Goal: Find specific page/section: Find specific page/section

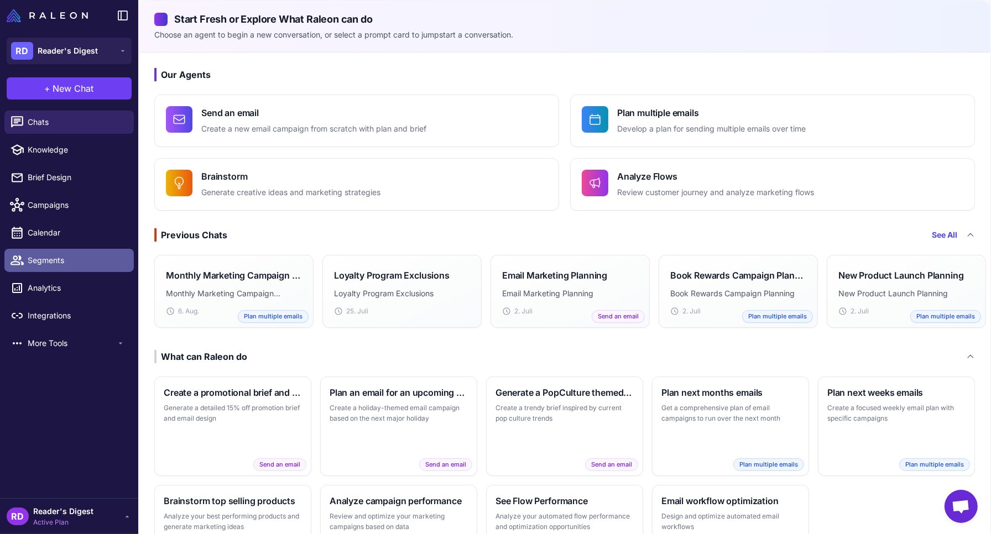
click at [47, 256] on span "Segments" at bounding box center [76, 260] width 97 height 12
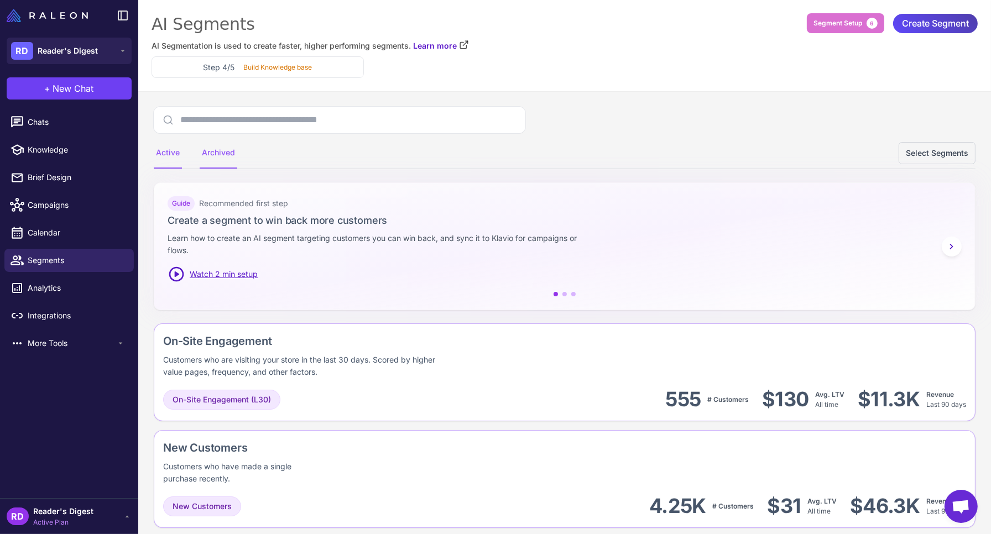
click at [225, 149] on div "Archived" at bounding box center [219, 153] width 38 height 31
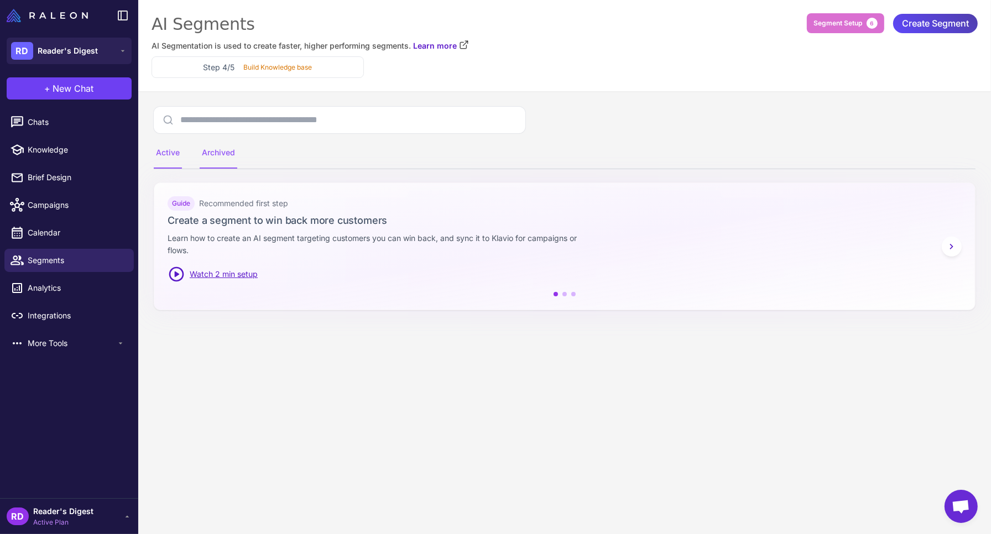
click at [168, 149] on div "Active" at bounding box center [168, 153] width 28 height 31
